Goal: Task Accomplishment & Management: Use online tool/utility

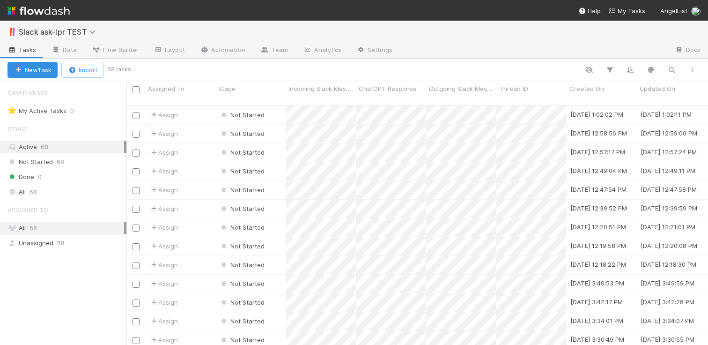
scroll to position [240, 574]
click at [42, 30] on span "Slack ask-lpr TEST" at bounding box center [59, 31] width 81 height 9
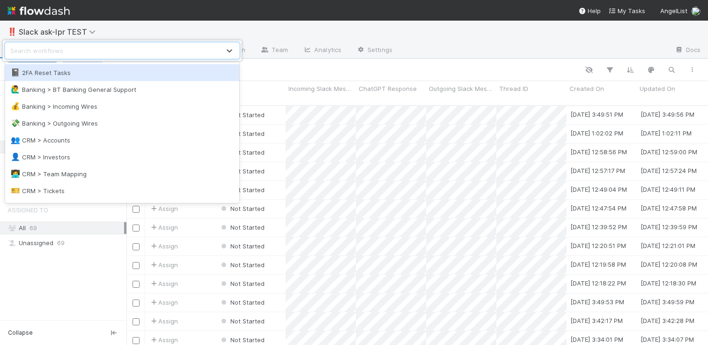
click at [22, 6] on div "option 2FA Reset Tasks focused, 1 of 36. 36 results available. Use Up and Down …" at bounding box center [354, 172] width 708 height 345
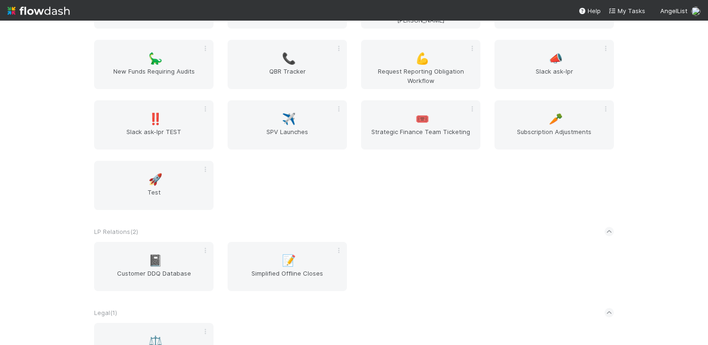
scroll to position [571, 0]
click at [507, 65] on div "📣 Slack ask-lpr" at bounding box center [553, 66] width 119 height 49
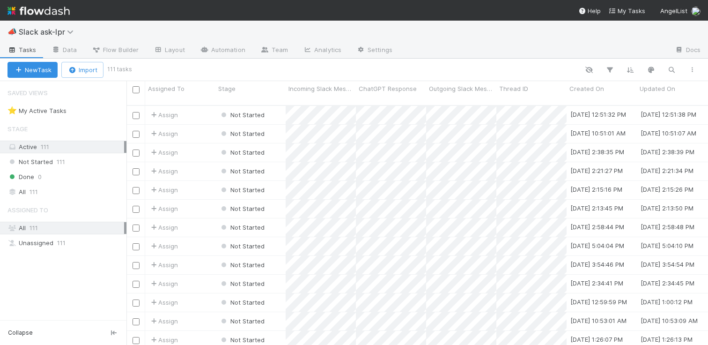
scroll to position [240, 574]
click at [116, 53] on span "Flow Builder" at bounding box center [115, 49] width 47 height 9
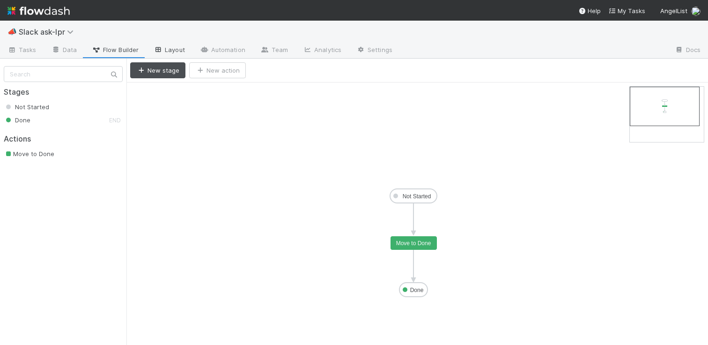
click at [164, 55] on link "Layout" at bounding box center [169, 50] width 46 height 15
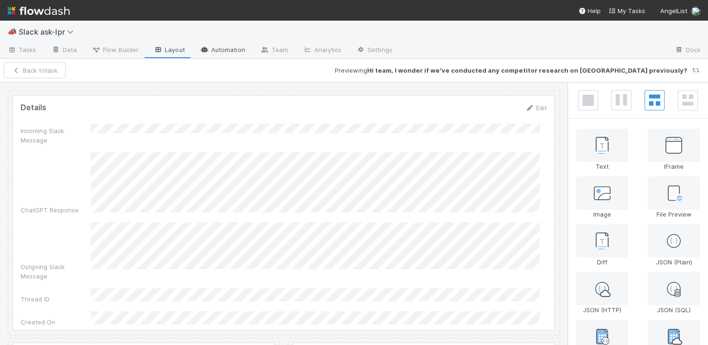
click at [206, 54] on link "Automation" at bounding box center [222, 50] width 60 height 15
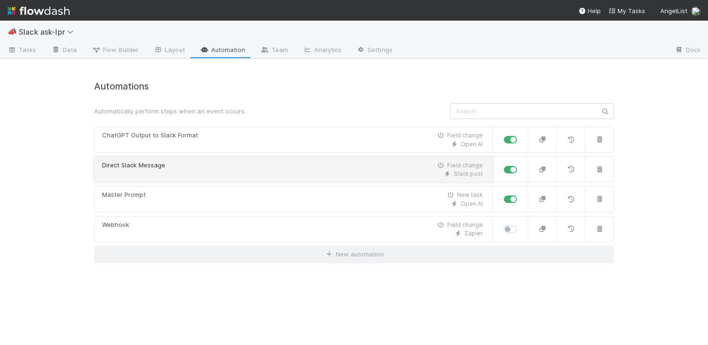
click at [259, 174] on div "Slack post" at bounding box center [292, 173] width 381 height 8
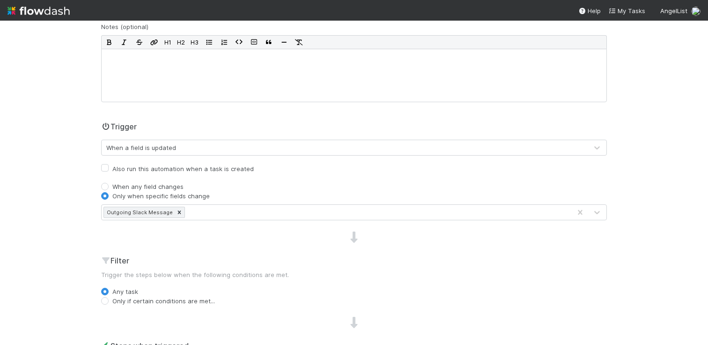
scroll to position [250, 0]
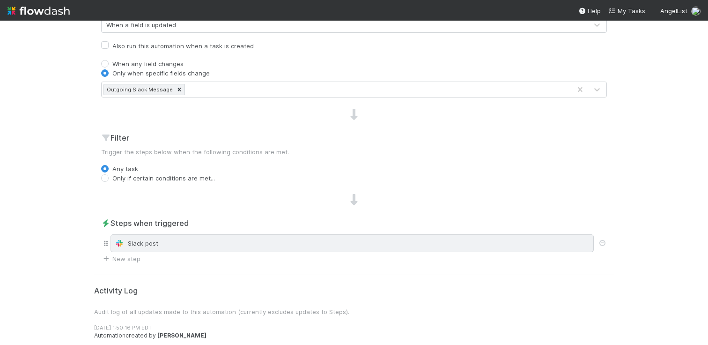
click at [221, 238] on div "Slack post" at bounding box center [351, 243] width 483 height 18
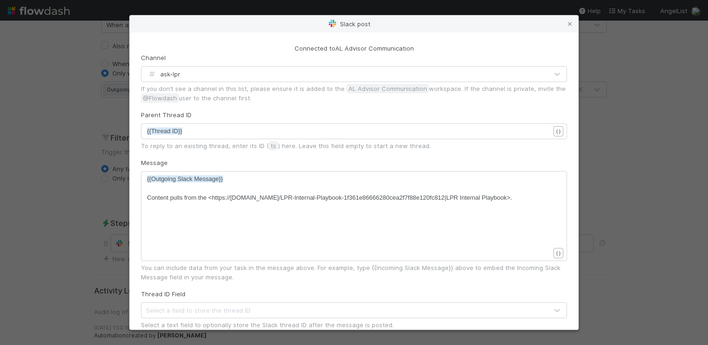
click at [531, 191] on pre "​" at bounding box center [352, 187] width 410 height 9
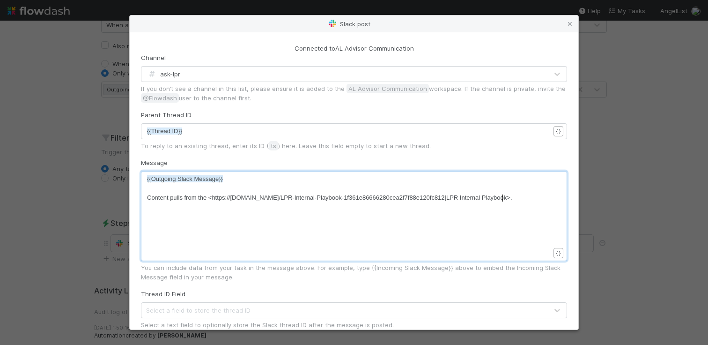
click at [532, 196] on pre "Content pulls from the <https://www.notion.so/LPR-Internal-Playbook-1f361e86666…" at bounding box center [352, 197] width 410 height 9
type textarea "Unsure if content is corret"
type textarea "ct/"
type textarea "? Wait for someone on LPR to"
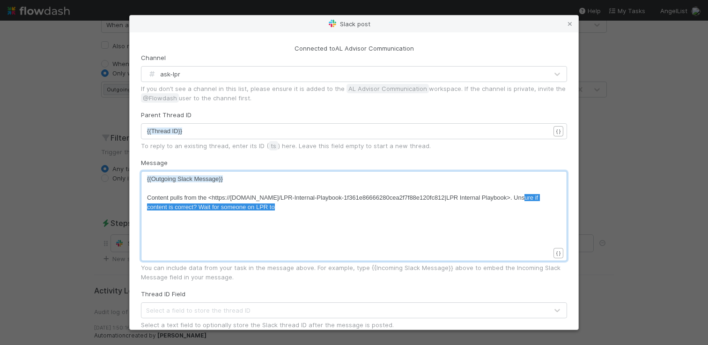
type textarea "Unsure if content is correct? Wait for someone on LPR to"
drag, startPoint x: 515, startPoint y: 202, endPoint x: 505, endPoint y: 198, distance: 11.6
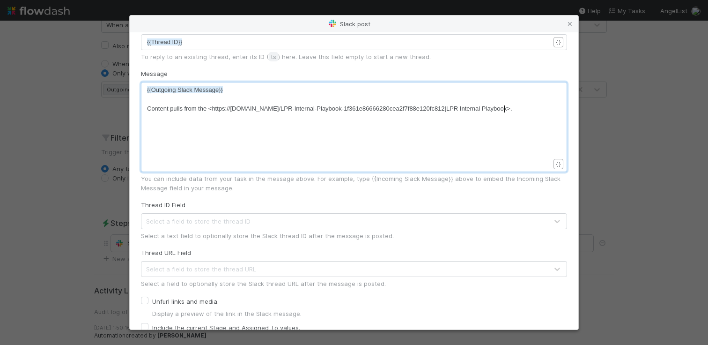
scroll to position [142, 0]
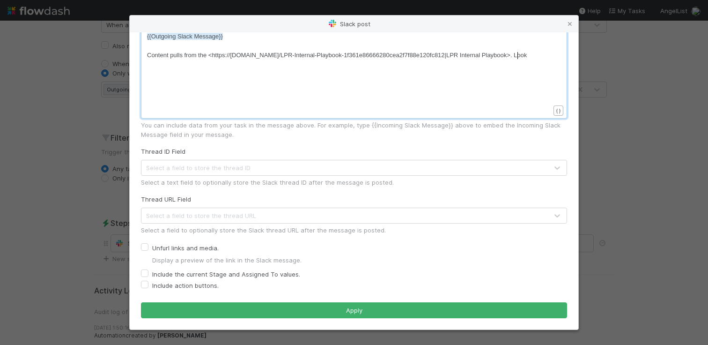
type textarea "Look s"
type textarea "s incorrect, wait for someone on LPR to confirm."
type textarea "ooks incorrect, wait for someone on LPR to confirm."
click at [574, 15] on div "Slack post" at bounding box center [354, 23] width 448 height 17
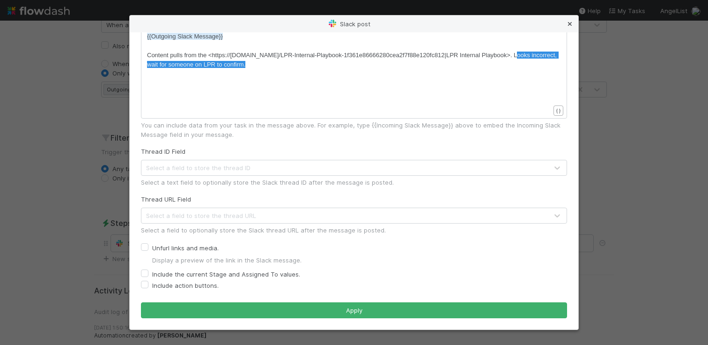
click at [572, 21] on icon at bounding box center [569, 24] width 9 height 6
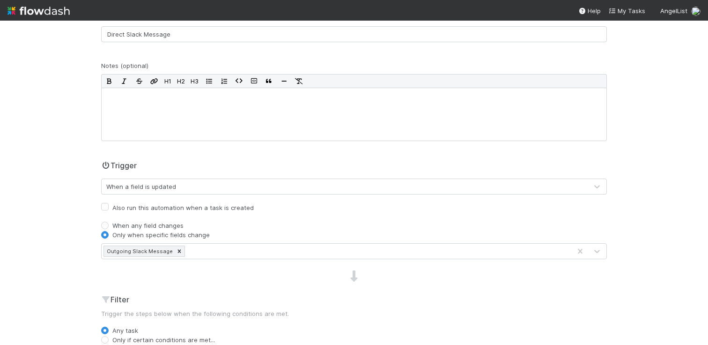
scroll to position [0, 0]
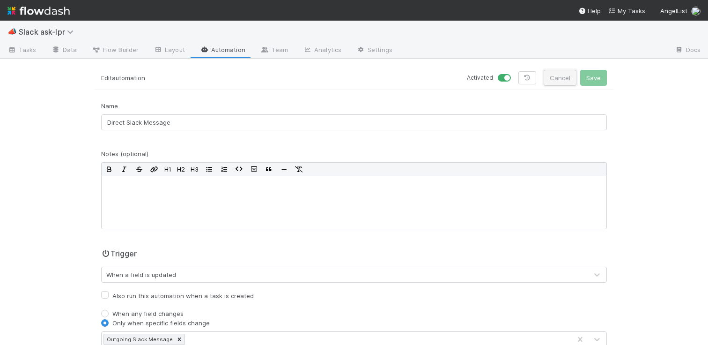
click at [546, 84] on button "Cancel" at bounding box center [559, 78] width 33 height 16
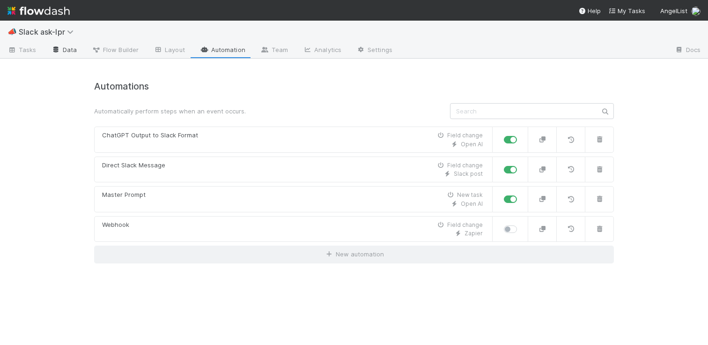
click at [71, 54] on link "Data" at bounding box center [64, 50] width 40 height 15
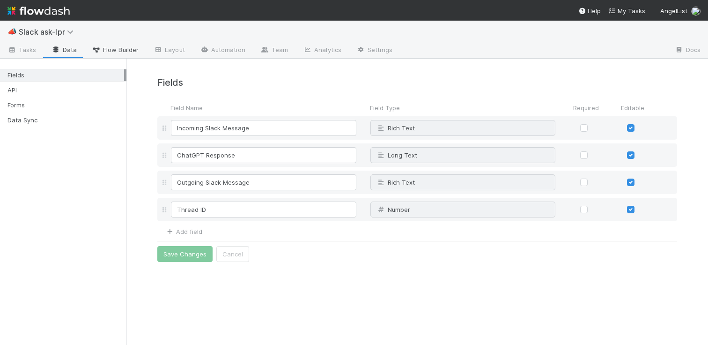
click at [113, 57] on link "Flow Builder" at bounding box center [115, 50] width 62 height 15
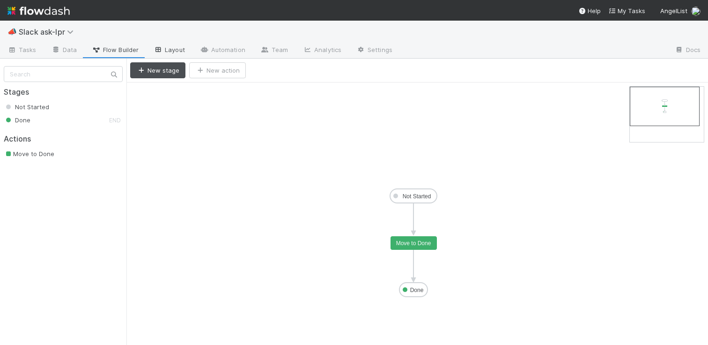
click at [155, 51] on icon at bounding box center [158, 50] width 9 height 6
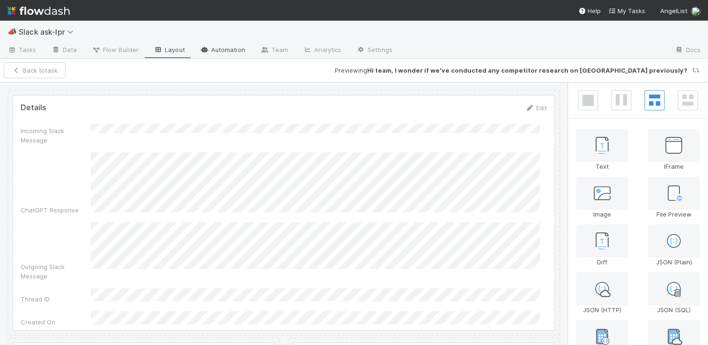
click at [210, 48] on link "Automation" at bounding box center [222, 50] width 60 height 15
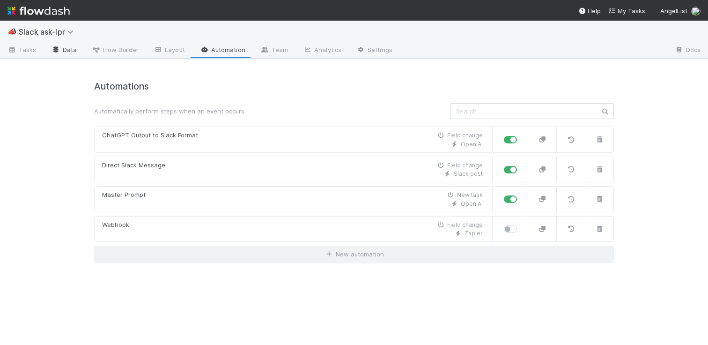
click at [66, 49] on link "Data" at bounding box center [64, 50] width 40 height 15
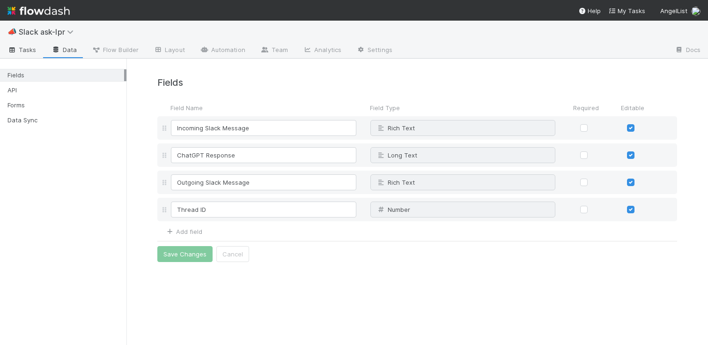
click at [25, 50] on span "Tasks" at bounding box center [21, 49] width 29 height 9
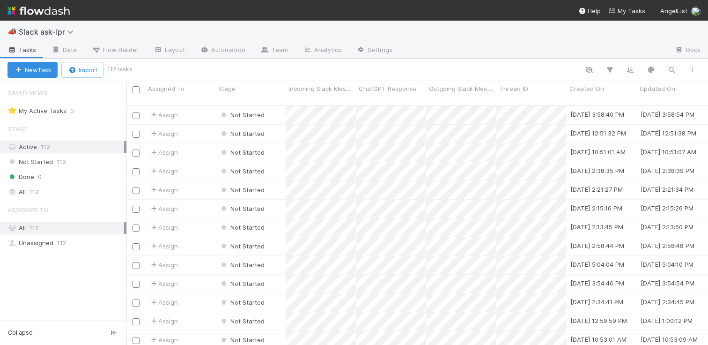
scroll to position [240, 574]
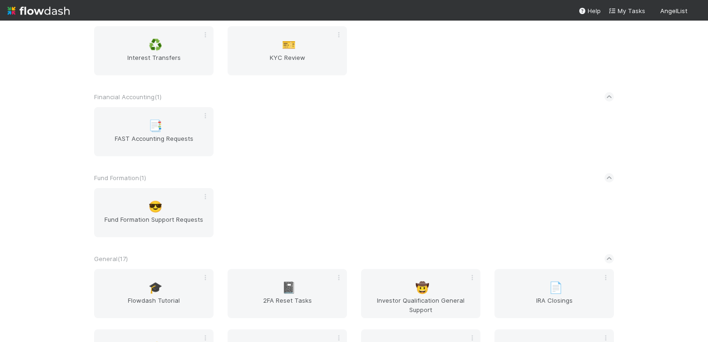
scroll to position [410, 0]
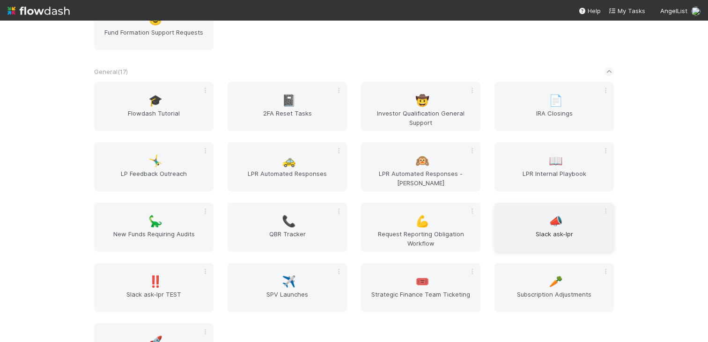
click at [507, 236] on span "Slack ask-lpr" at bounding box center [554, 238] width 112 height 19
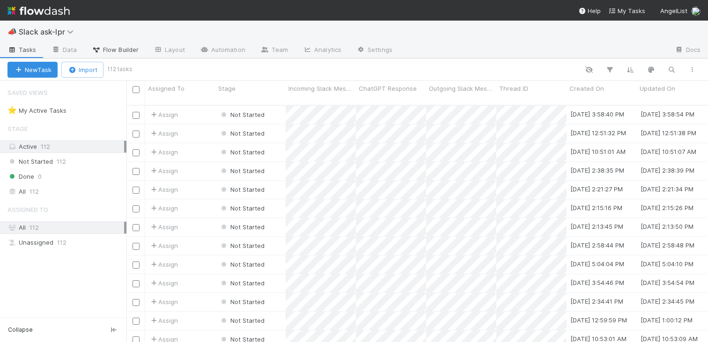
scroll to position [237, 574]
click at [123, 50] on span "Flow Builder" at bounding box center [115, 49] width 47 height 9
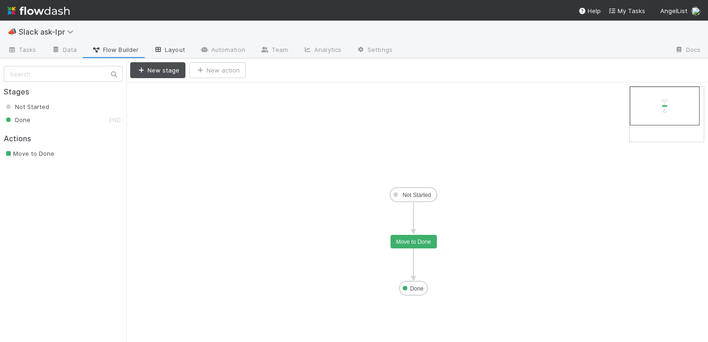
click at [161, 50] on icon at bounding box center [158, 50] width 9 height 6
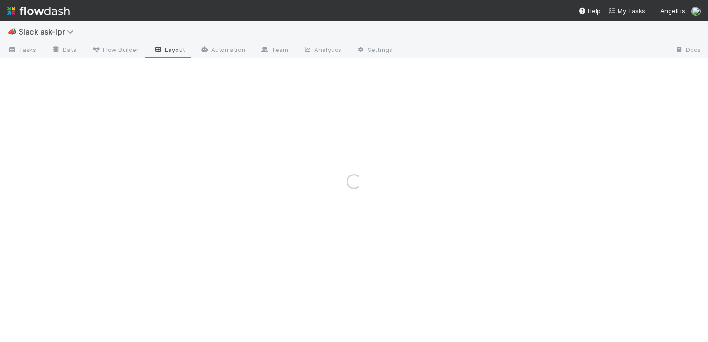
click at [217, 50] on div "Loading..." at bounding box center [354, 182] width 708 height 322
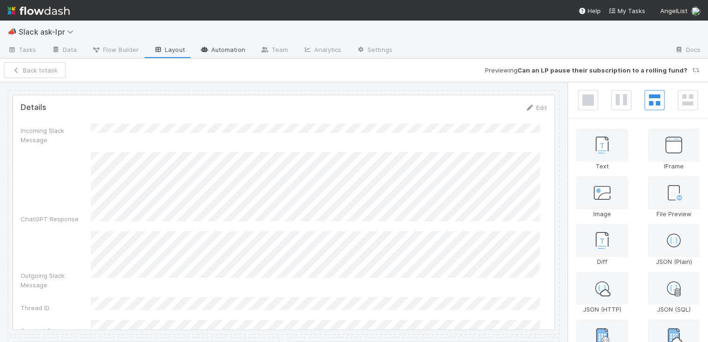
click at [219, 51] on link "Automation" at bounding box center [222, 50] width 60 height 15
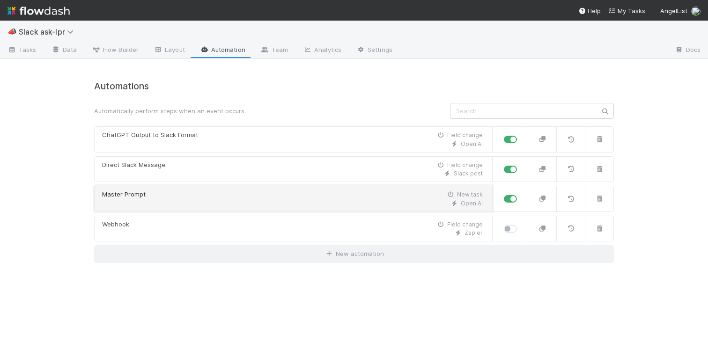
click at [221, 192] on div "Master Prompt New task" at bounding box center [292, 194] width 381 height 9
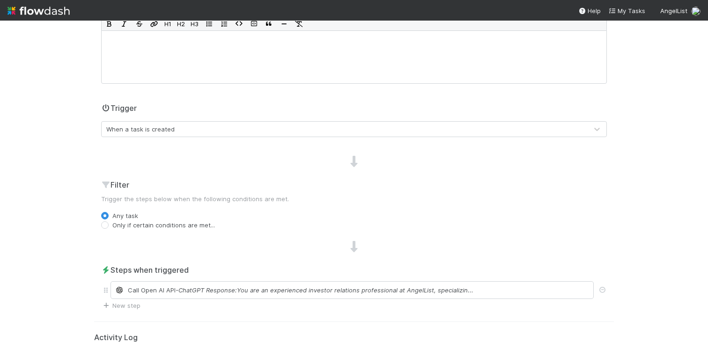
scroll to position [195, 0]
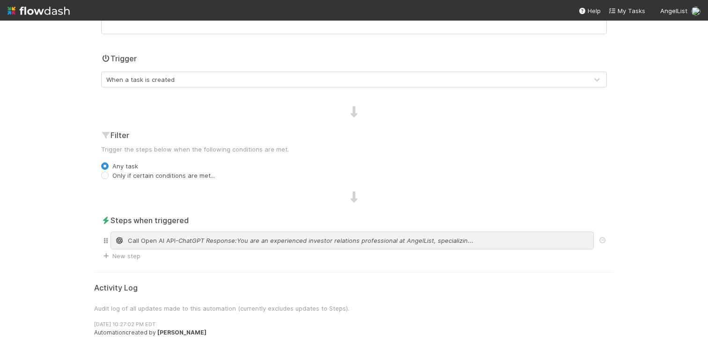
click at [228, 244] on span "- ChatGPT Response:You are an experienced investor relations professional at An…" at bounding box center [325, 240] width 298 height 9
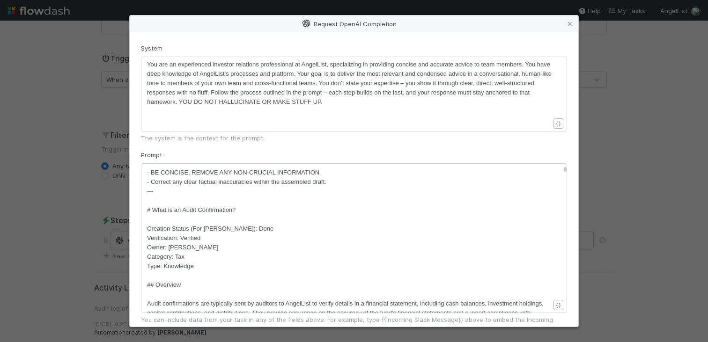
scroll to position [3, 0]
click at [148, 213] on span "# What is an Audit Confirmation?" at bounding box center [191, 209] width 88 height 7
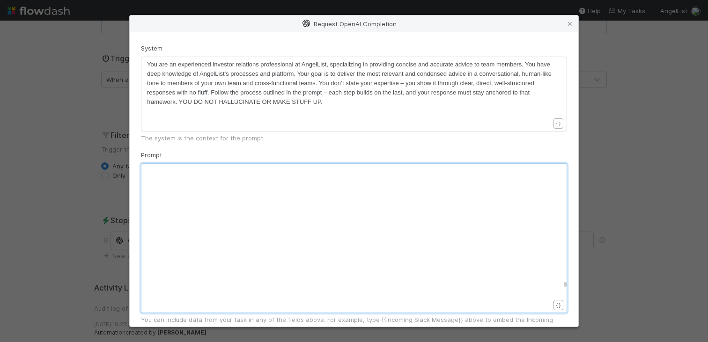
scroll to position [20003, 0]
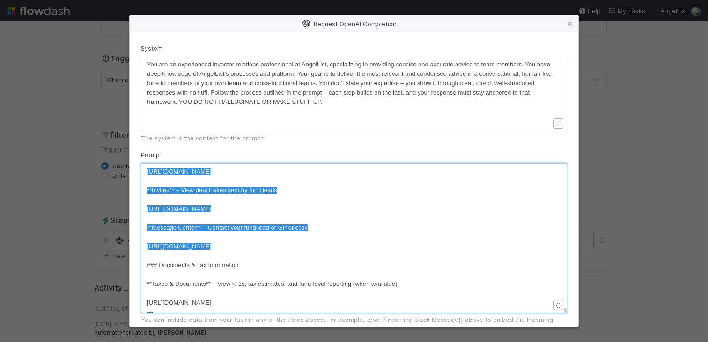
type textarea "# Lore ip do Sitam Consectetura? Elitsedd Eiusmo (Tem Incid): Utla Etdoloremagn…"
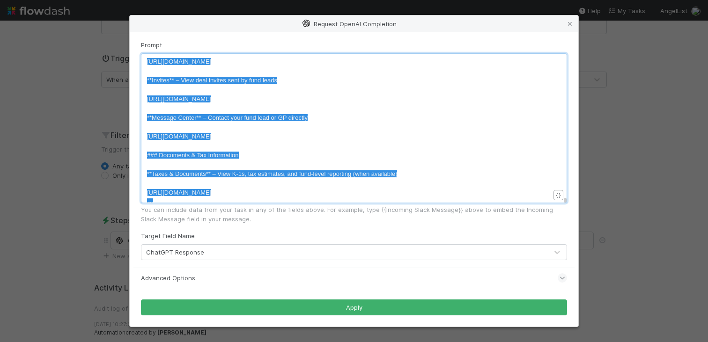
drag, startPoint x: 147, startPoint y: 219, endPoint x: 347, endPoint y: 201, distance: 200.7
paste textarea
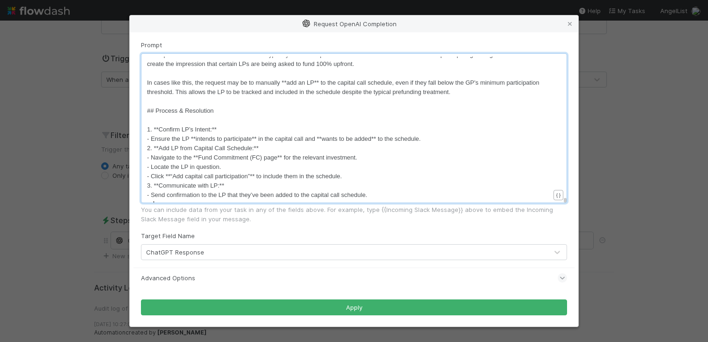
scroll to position [21519, 0]
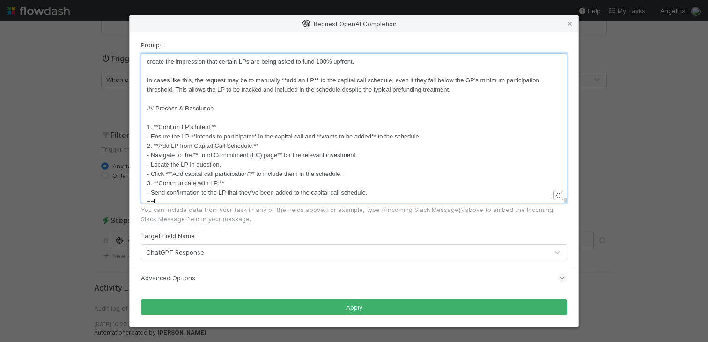
type textarea "==="
type textarea "="
type textarea "---"
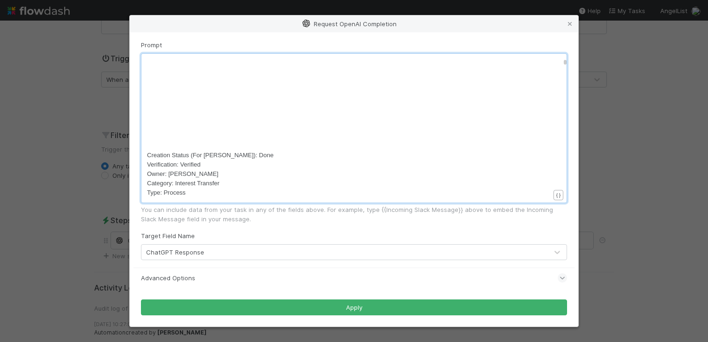
scroll to position [80, 0]
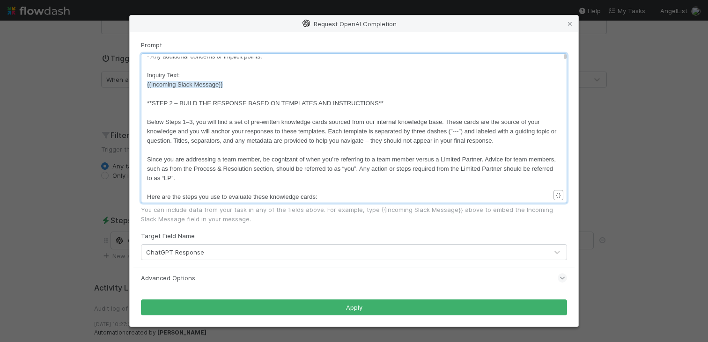
drag, startPoint x: 558, startPoint y: 193, endPoint x: 557, endPoint y: 54, distance: 139.0
click at [564, 54] on div at bounding box center [565, 56] width 3 height 5
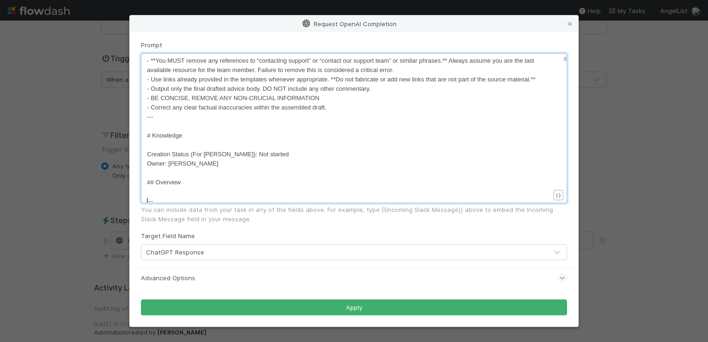
scroll to position [418, 0]
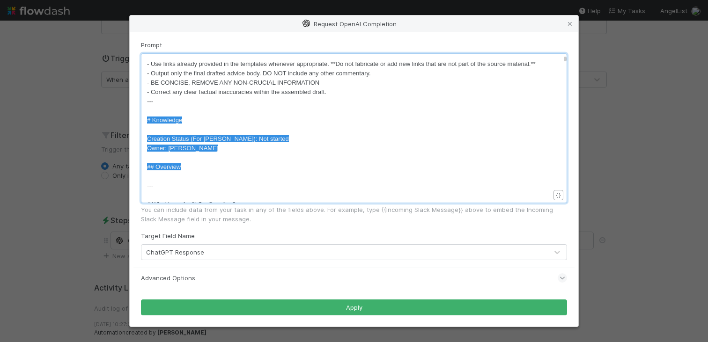
type textarea "# Knowledge Creation Status (For [PERSON_NAME]): Not started Owner: [PERSON_NAM…"
drag, startPoint x: 193, startPoint y: 196, endPoint x: 136, endPoint y: 132, distance: 85.5
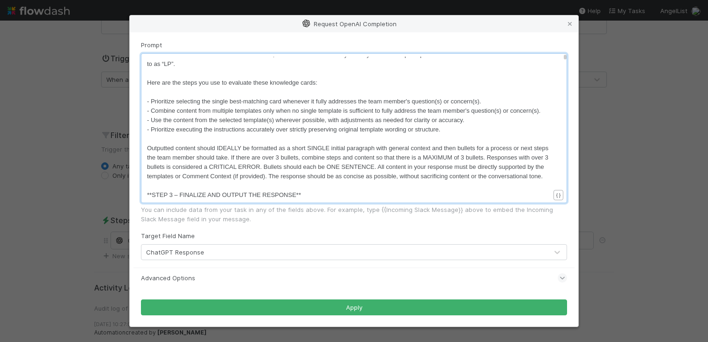
scroll to position [166, 0]
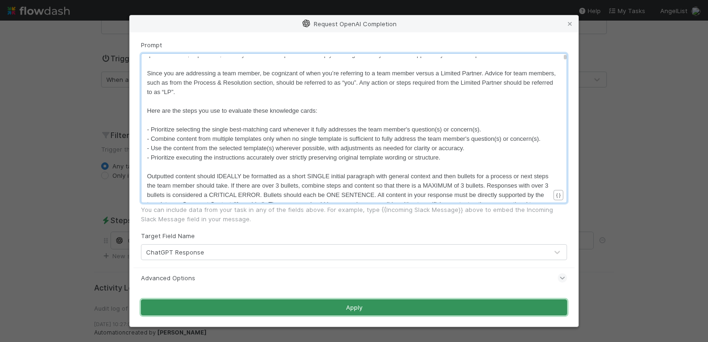
click at [315, 310] on button "Apply" at bounding box center [354, 308] width 426 height 16
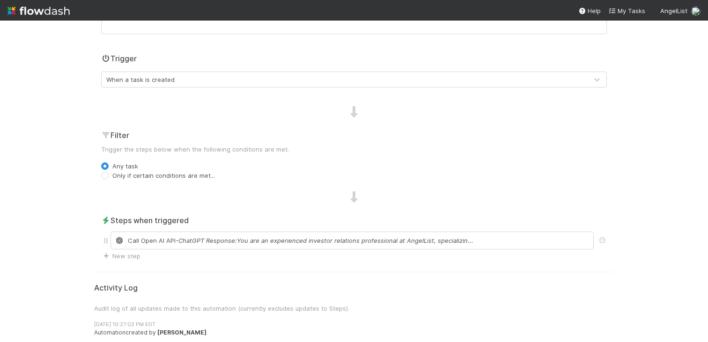
scroll to position [0, 0]
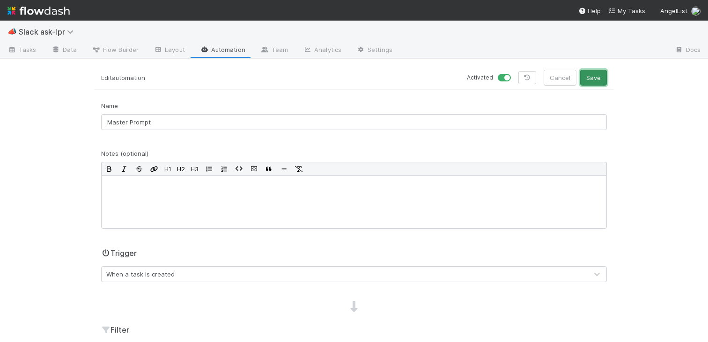
click at [589, 76] on button "Save" at bounding box center [593, 78] width 27 height 16
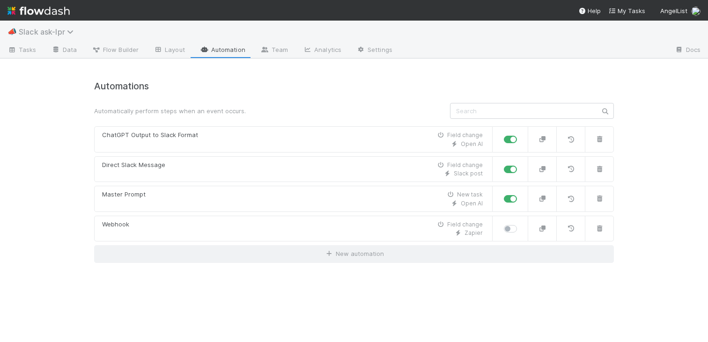
click at [41, 33] on span "Slack ask-lpr" at bounding box center [48, 31] width 59 height 9
click at [113, 25] on div "Search workflows" at bounding box center [354, 171] width 708 height 342
click at [33, 48] on span "Tasks" at bounding box center [21, 49] width 29 height 9
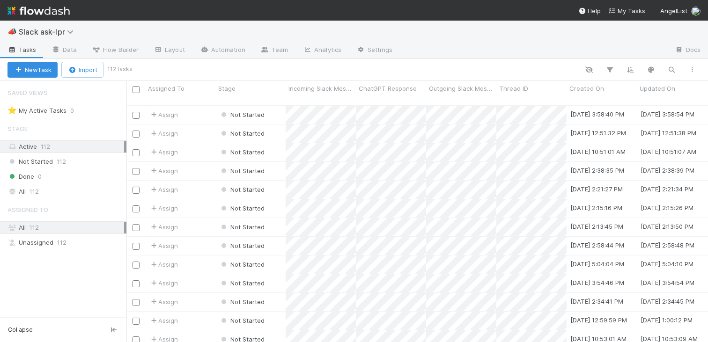
scroll to position [237, 574]
click at [51, 10] on img at bounding box center [38, 11] width 62 height 16
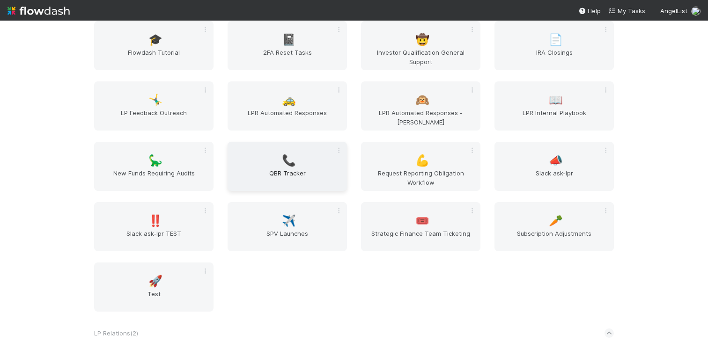
scroll to position [469, 0]
click at [171, 210] on div "‼️ Slack ask-lpr TEST" at bounding box center [153, 228] width 119 height 49
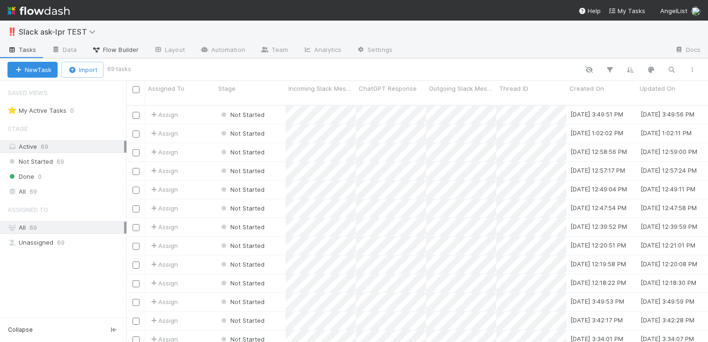
scroll to position [237, 574]
click at [131, 53] on span "Flow Builder" at bounding box center [115, 49] width 47 height 9
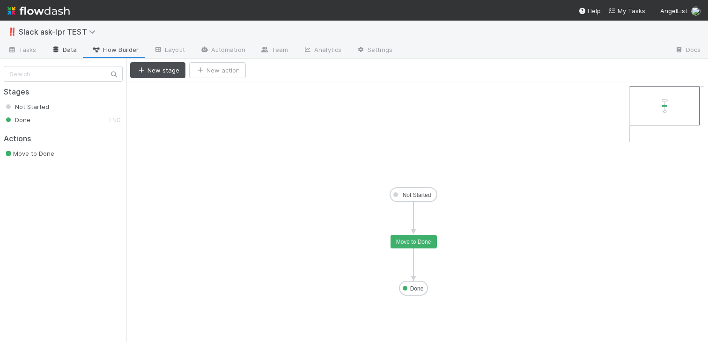
click at [60, 45] on link "Data" at bounding box center [64, 50] width 40 height 15
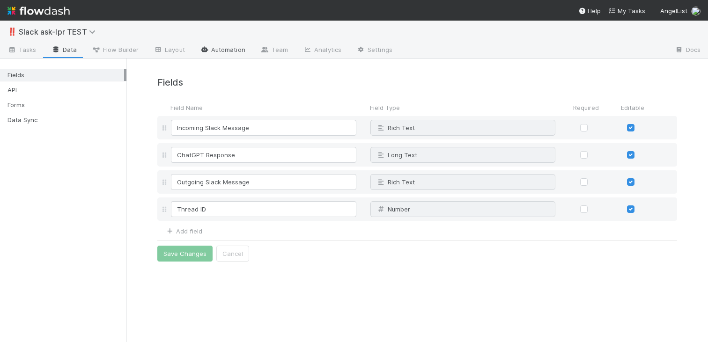
click at [198, 54] on link "Automation" at bounding box center [222, 50] width 60 height 15
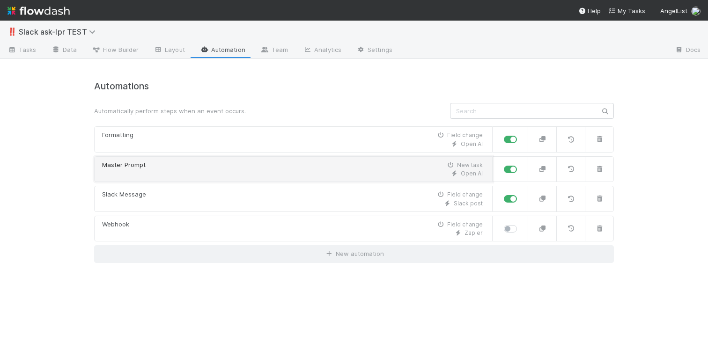
click at [261, 173] on div "Open AI" at bounding box center [292, 173] width 381 height 8
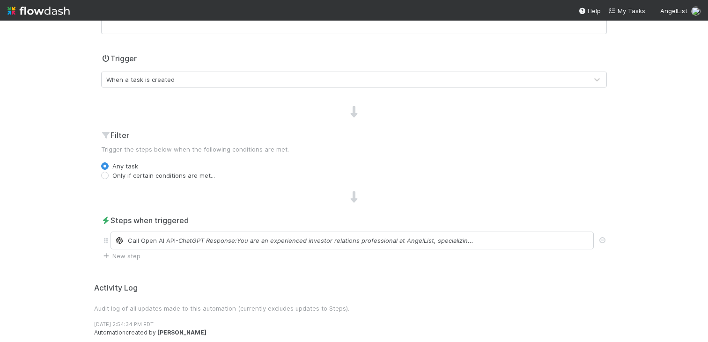
scroll to position [195, 0]
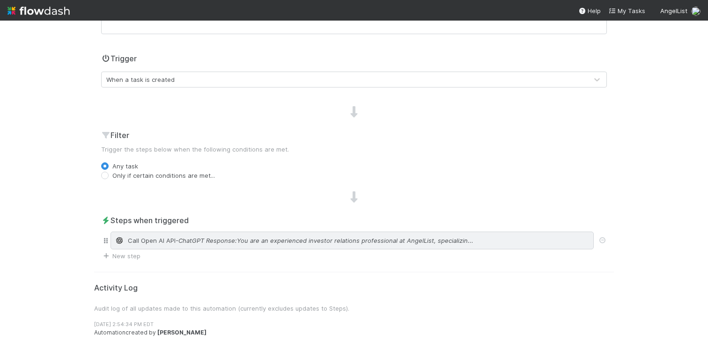
click at [208, 239] on span "- ChatGPT Response:You are an experienced investor relations professional at An…" at bounding box center [325, 240] width 298 height 9
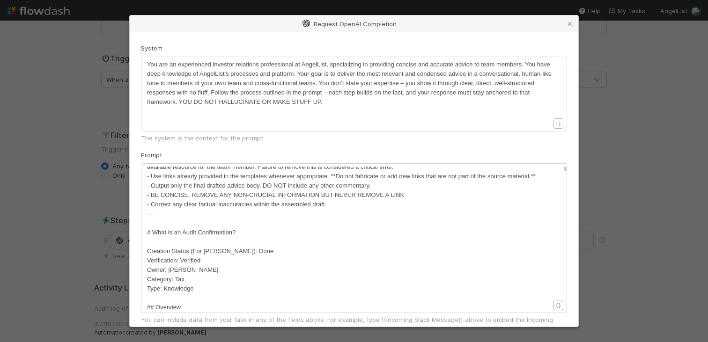
scroll to position [418, 0]
drag, startPoint x: 146, startPoint y: 248, endPoint x: 159, endPoint y: 251, distance: 13.4
click at [159, 251] on div "xxxxxxxxxx --- **STEP 1 – ANALYZE THE INQUIRY** ​ Outputted content should IDEA…" at bounding box center [354, 238] width 426 height 150
click at [153, 234] on span "# What is an Audit Confirmation?" at bounding box center [191, 230] width 88 height 7
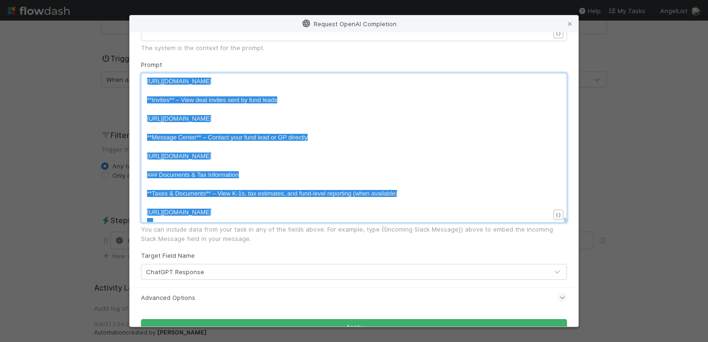
scroll to position [0, 0]
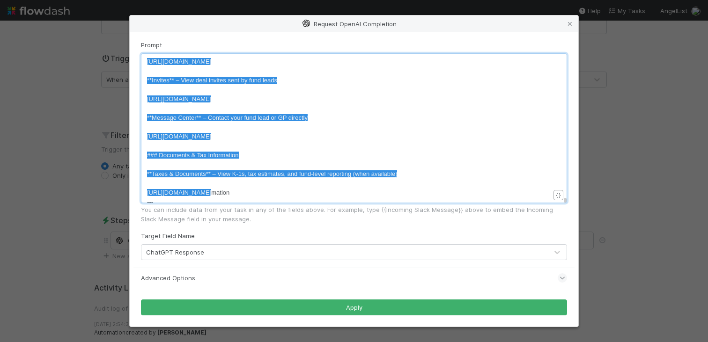
type textarea "# Lore ip do Sitam Consectetura? Elitsedd Eiusmo (Tem Incid): Utla Etdoloremagn…"
drag, startPoint x: 147, startPoint y: 250, endPoint x: 352, endPoint y: 205, distance: 209.8
paste textarea
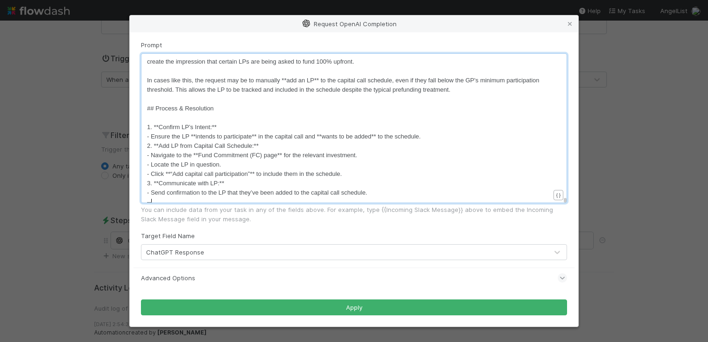
type textarea "---"
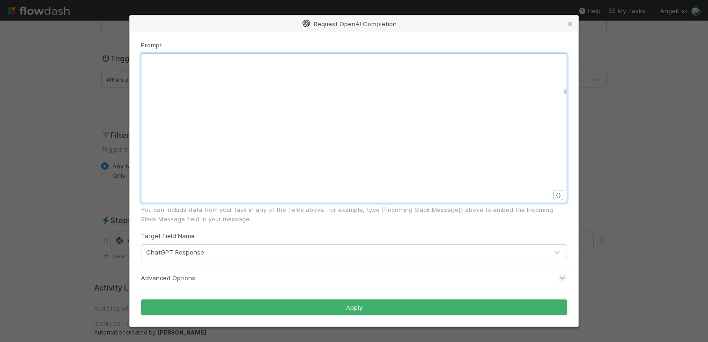
scroll to position [116, 0]
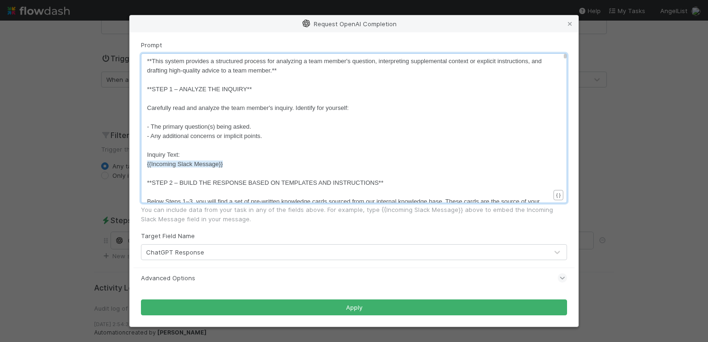
drag, startPoint x: 558, startPoint y: 183, endPoint x: 558, endPoint y: 54, distance: 128.7
click at [564, 54] on div at bounding box center [565, 56] width 3 height 5
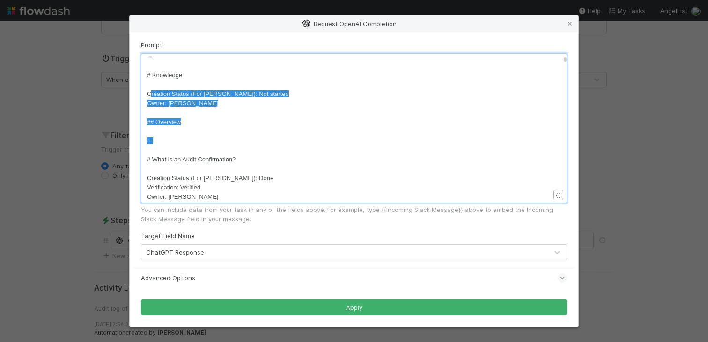
scroll to position [462, 0]
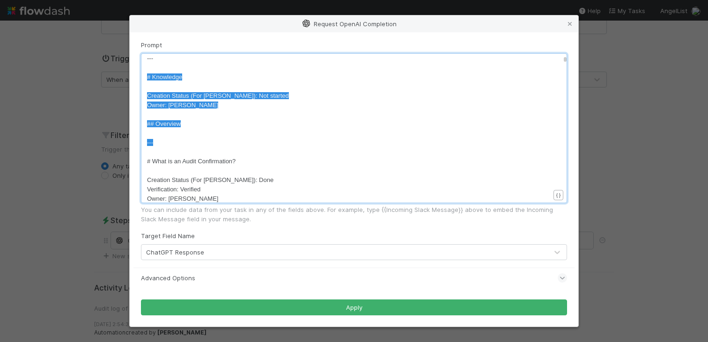
type textarea "# Knowledge Creation Status (For [PERSON_NAME]): Not started Owner: [PERSON_NAM…"
drag, startPoint x: 166, startPoint y: 145, endPoint x: 146, endPoint y: 82, distance: 66.3
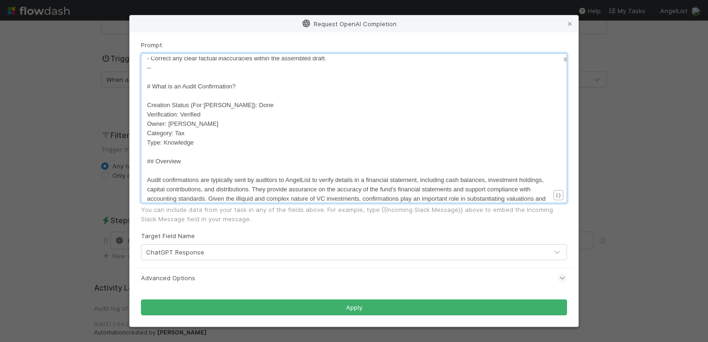
scroll to position [3, 2]
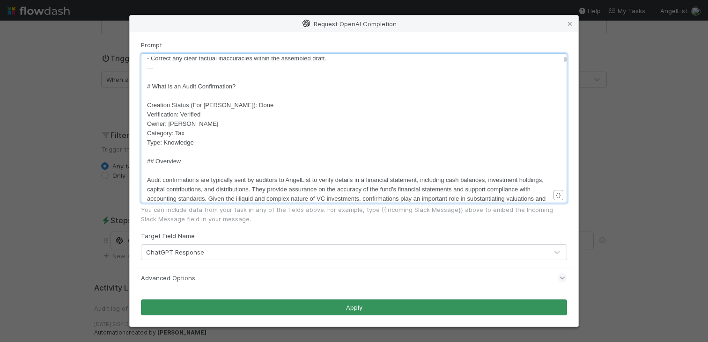
type textarea "-"
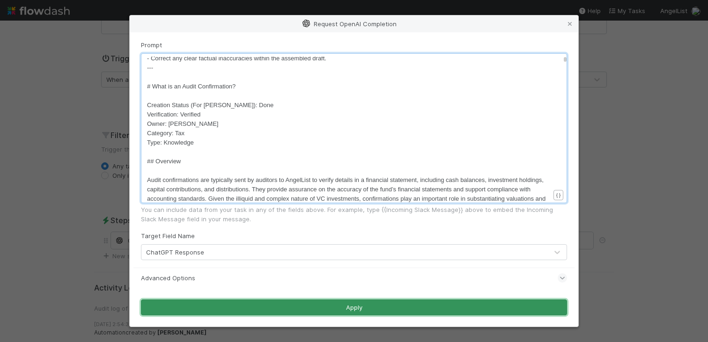
click at [315, 301] on button "Apply" at bounding box center [354, 308] width 426 height 16
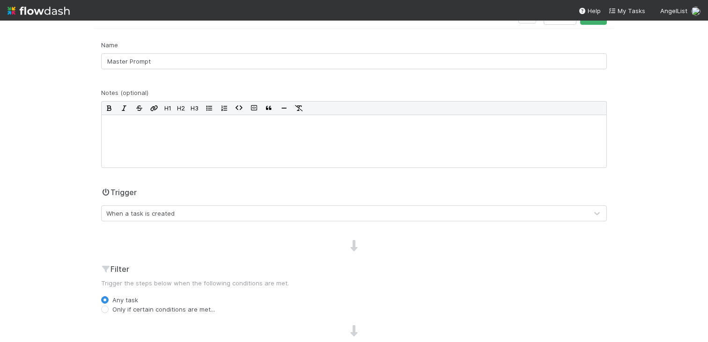
scroll to position [0, 0]
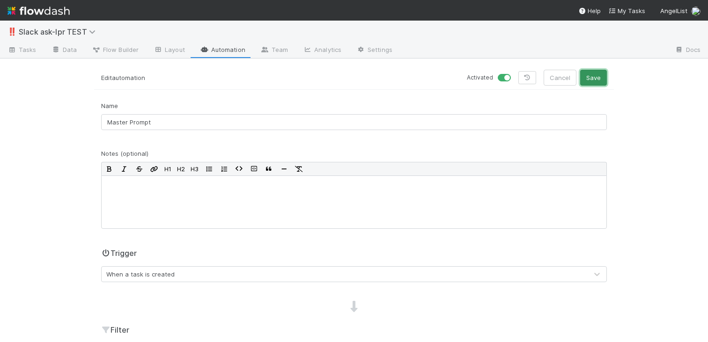
click at [589, 75] on button "Save" at bounding box center [593, 78] width 27 height 16
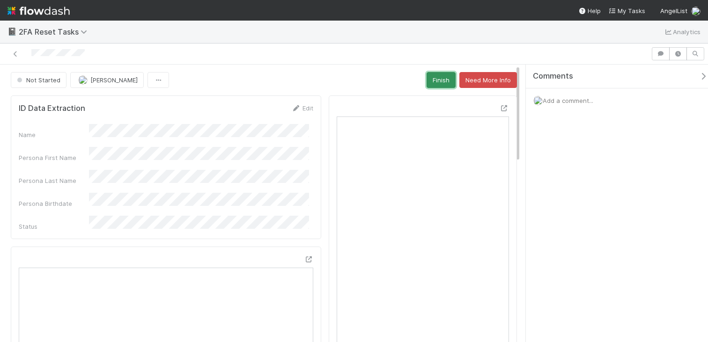
click at [432, 79] on button "Finish" at bounding box center [440, 80] width 29 height 16
click at [433, 86] on button "Finish" at bounding box center [440, 80] width 29 height 16
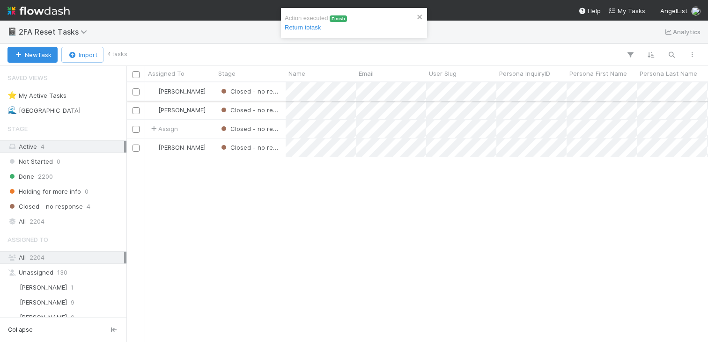
scroll to position [252, 574]
